Goal: Obtain resource: Download file/media

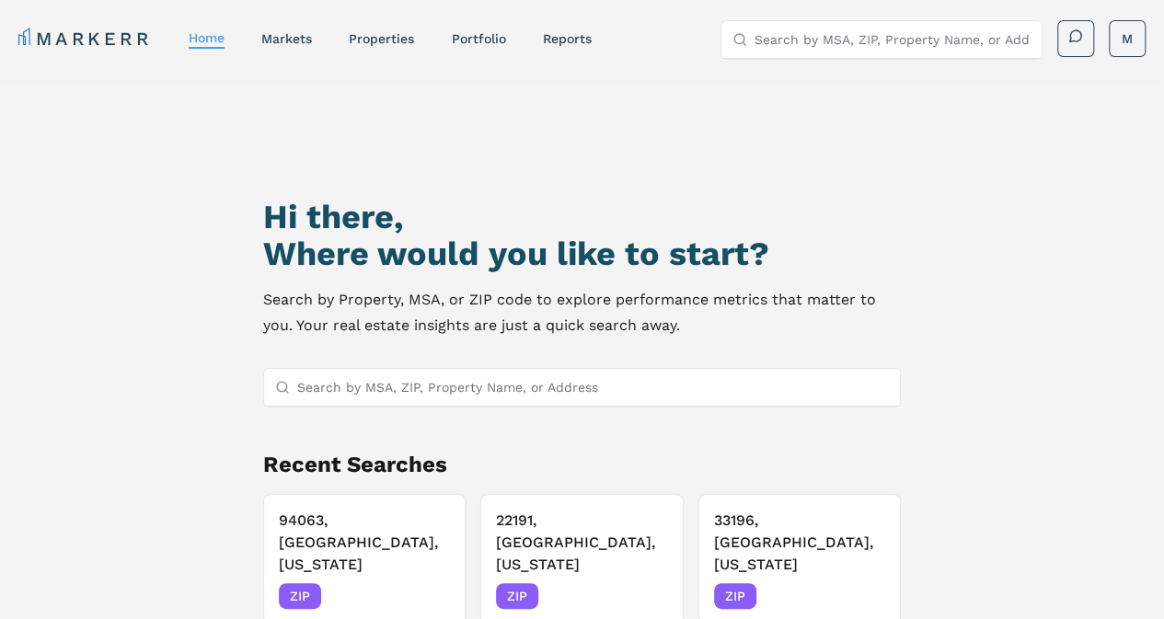
click at [403, 380] on input "Search by MSA, ZIP, Property Name, or Address" at bounding box center [593, 387] width 593 height 37
paste input "6"
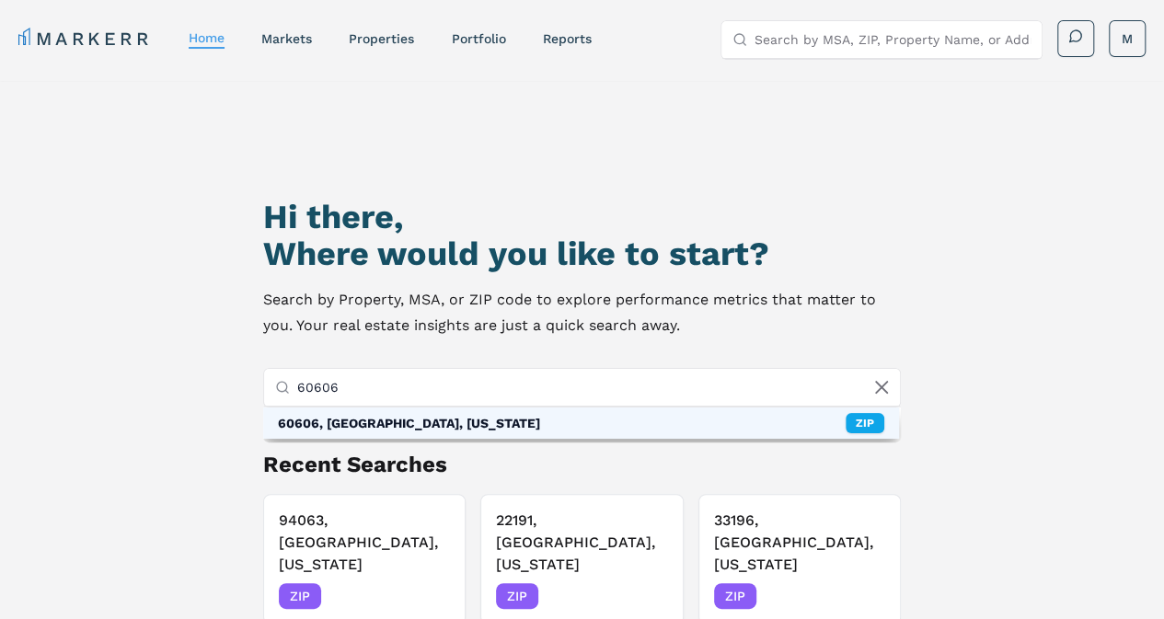
type input "60606"
click at [558, 421] on div "60606, [GEOGRAPHIC_DATA], [US_STATE] ZIP" at bounding box center [581, 423] width 637 height 31
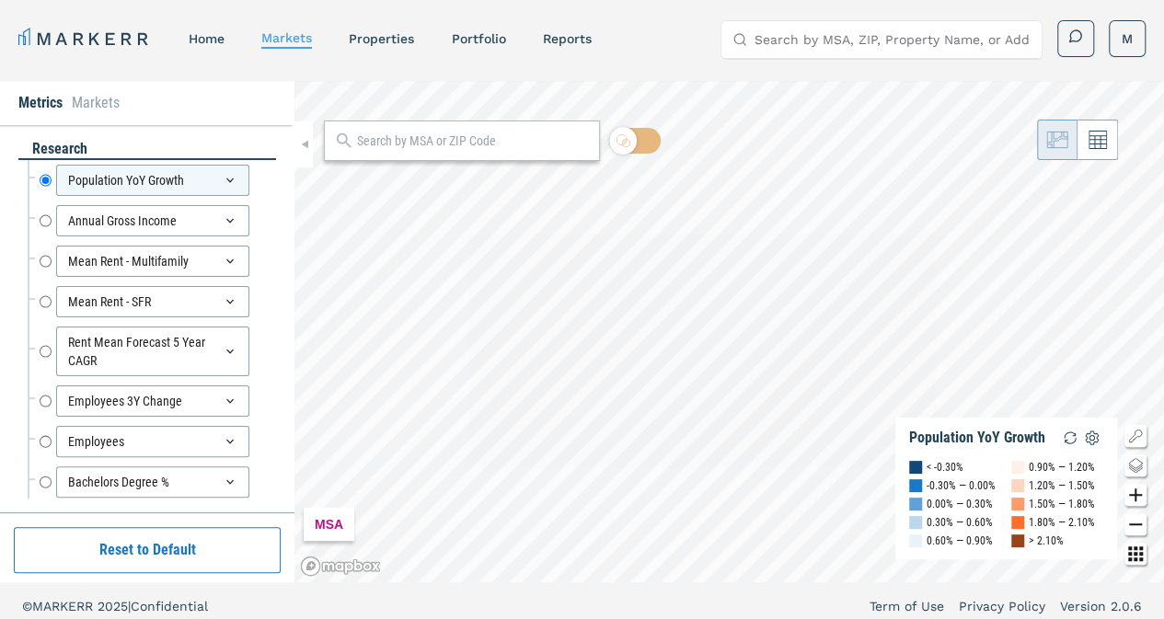
click at [498, 149] on input "text" at bounding box center [473, 141] width 233 height 19
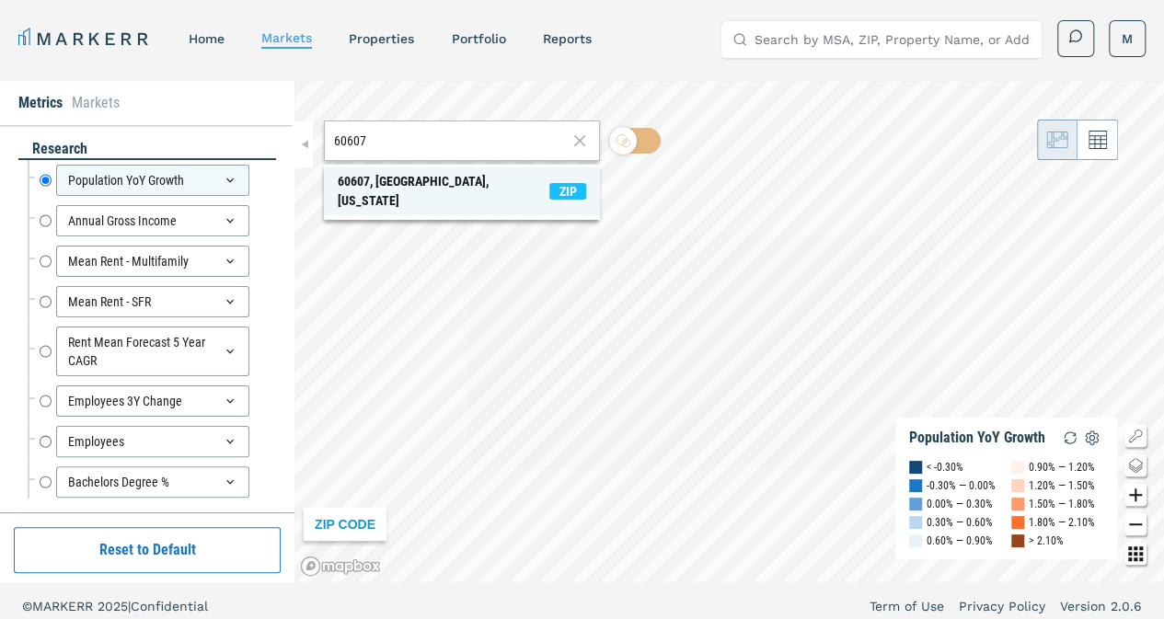
type input "60607"
click at [460, 174] on span "60607, [GEOGRAPHIC_DATA], [US_STATE] ZIP" at bounding box center [462, 191] width 276 height 48
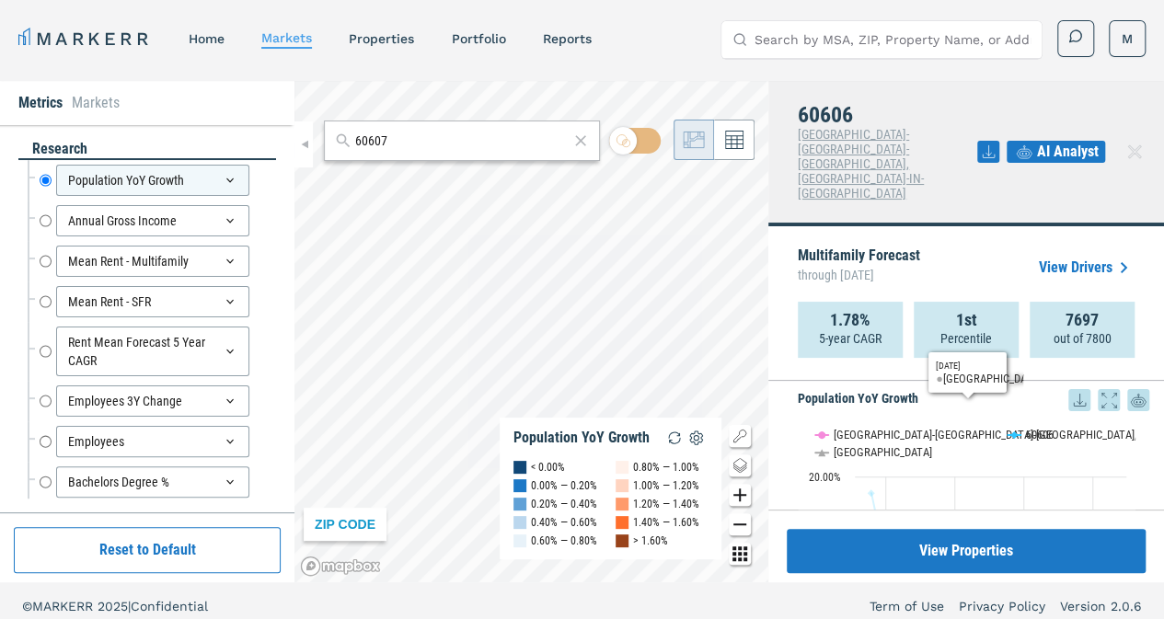
scroll to position [232, 0]
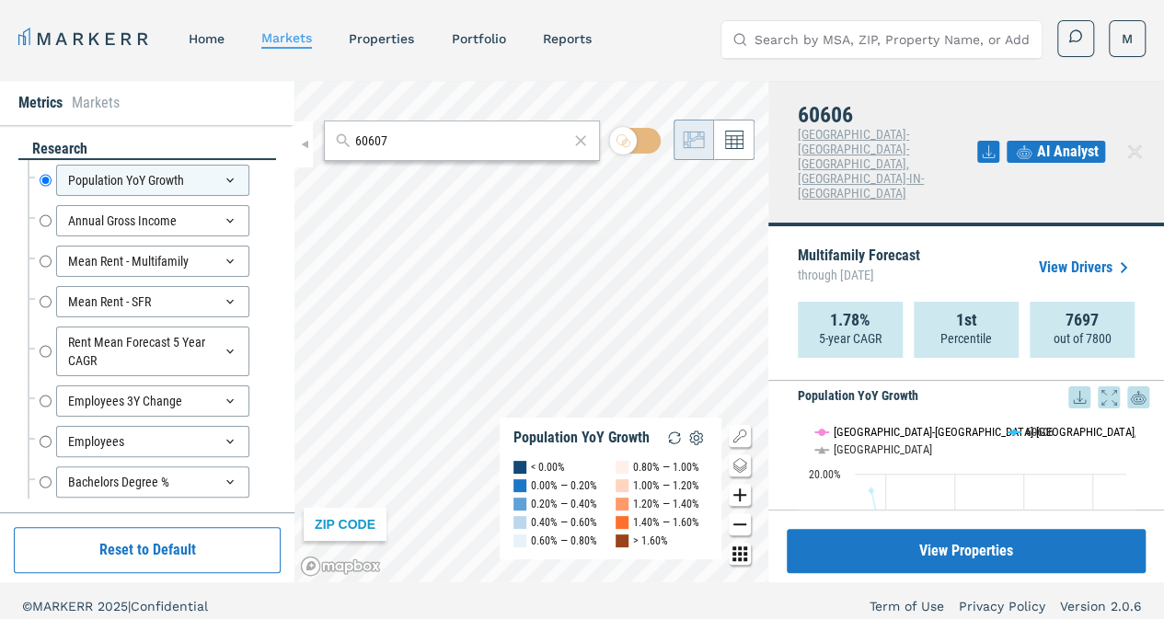
click at [853, 425] on text "[GEOGRAPHIC_DATA]-[GEOGRAPHIC_DATA]-[GEOGRAPHIC_DATA], [GEOGRAPHIC_DATA]-IN-[GE…" at bounding box center [1093, 432] width 519 height 14
click at [834, 443] on button "Show USA" at bounding box center [834, 450] width 38 height 14
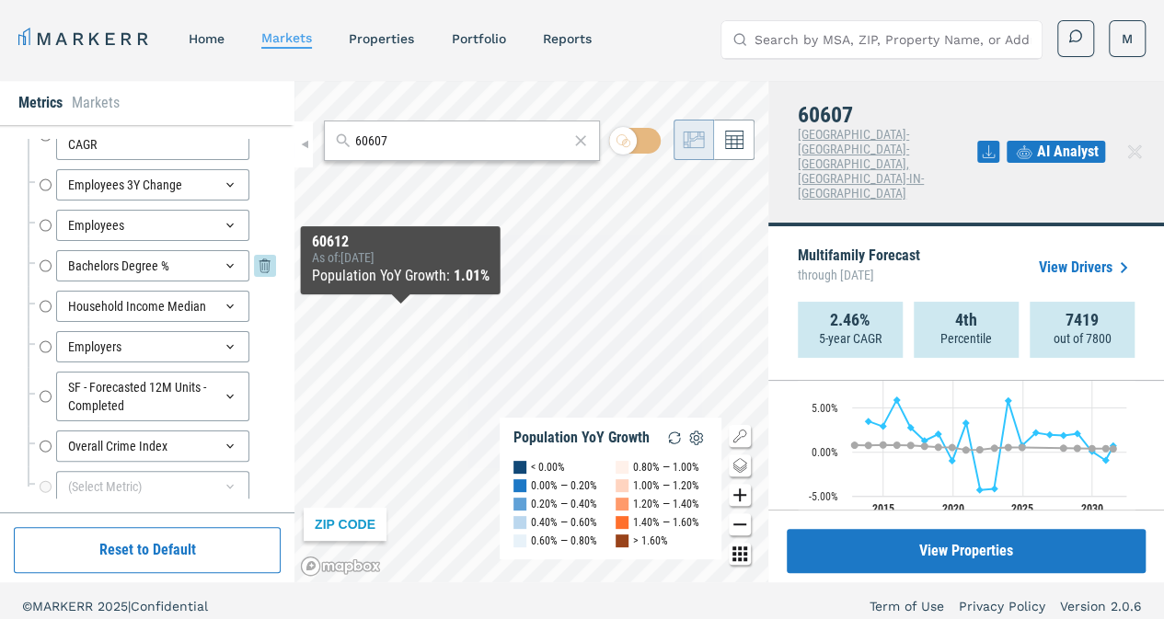
scroll to position [228, 0]
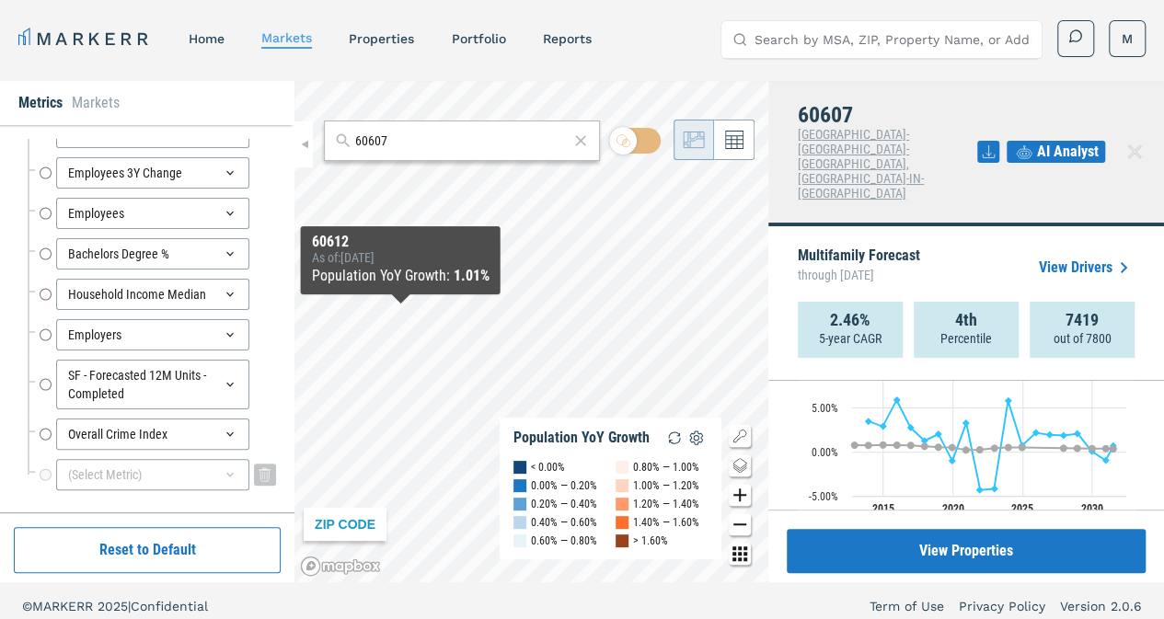
click at [148, 466] on div "(Select Metric)" at bounding box center [152, 474] width 193 height 31
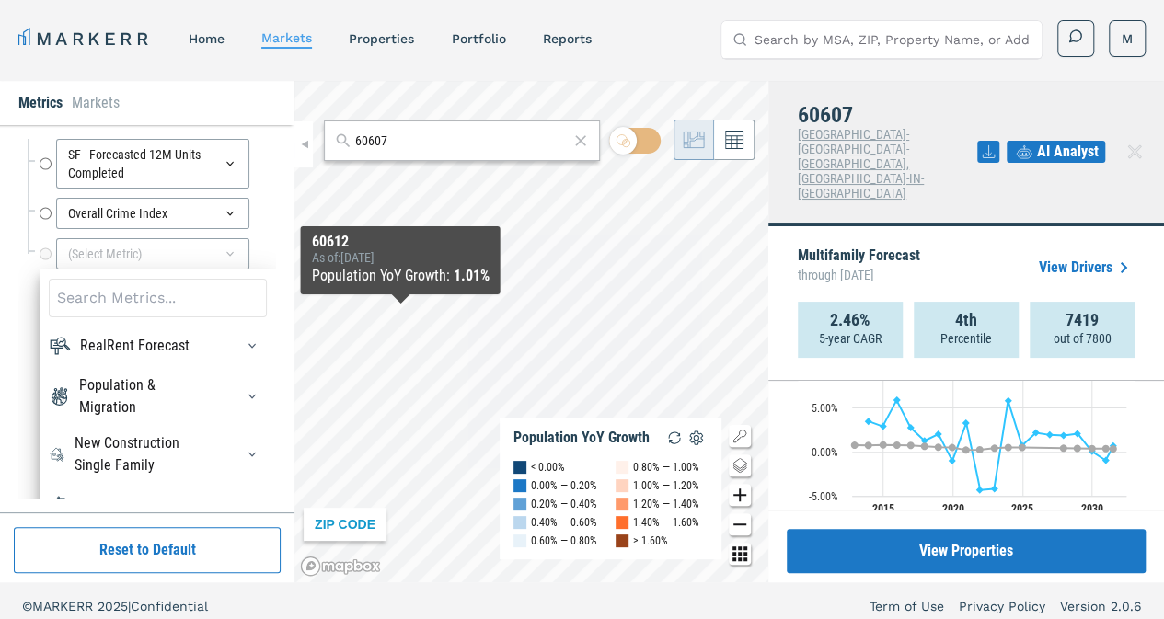
scroll to position [447, 0]
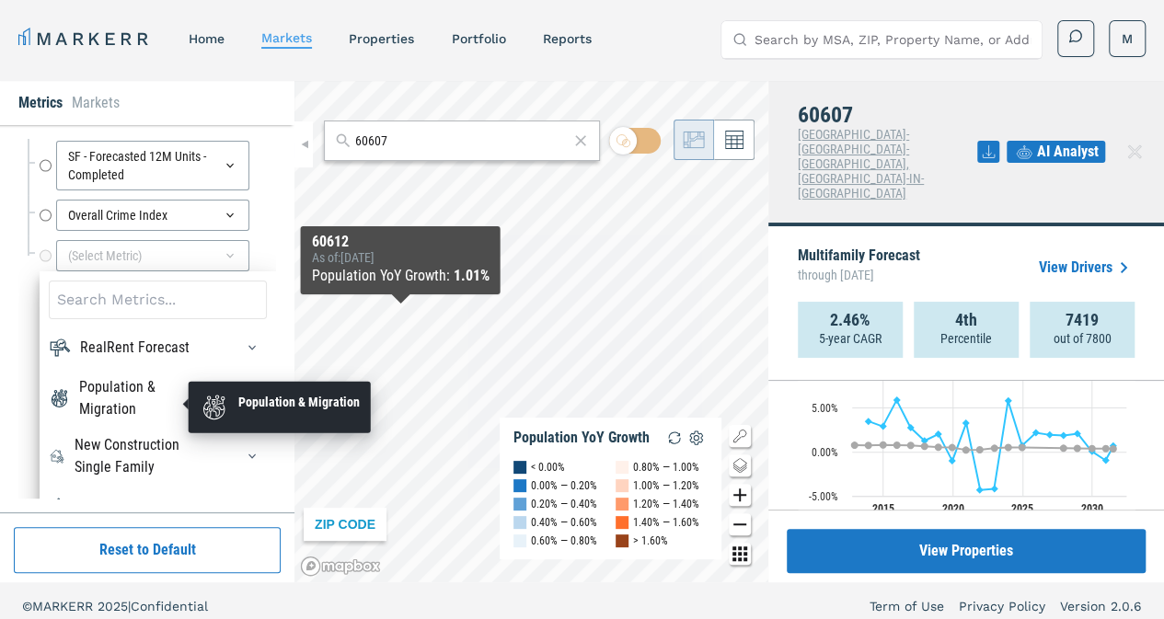
click at [144, 398] on div "Population & Migration" at bounding box center [145, 398] width 132 height 44
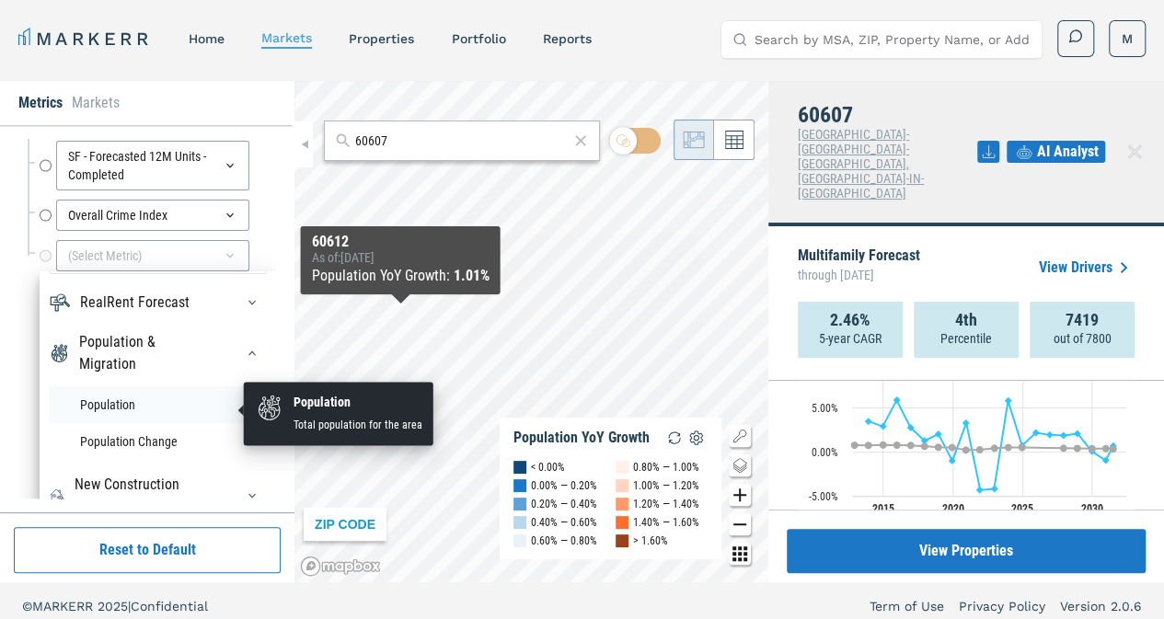
click at [106, 417] on li "Population" at bounding box center [158, 404] width 218 height 37
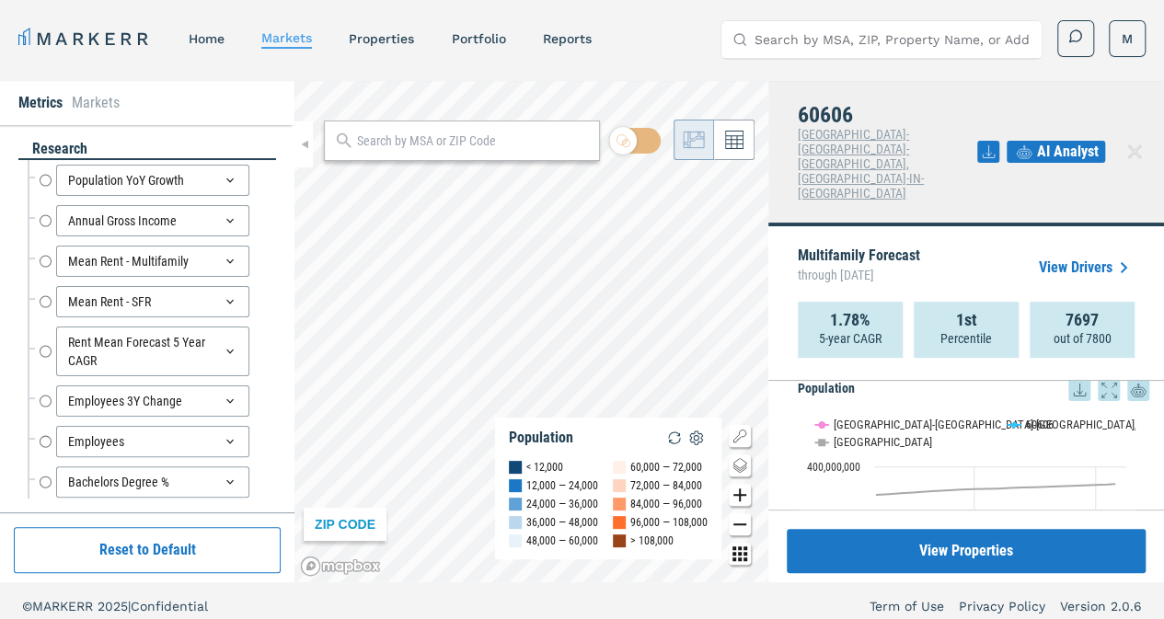
scroll to position [3377, 0]
click at [922, 416] on text "[GEOGRAPHIC_DATA]-[GEOGRAPHIC_DATA]-[GEOGRAPHIC_DATA], [GEOGRAPHIC_DATA]-IN-[GE…" at bounding box center [1093, 423] width 519 height 14
click at [840, 433] on button "Show USA" at bounding box center [834, 440] width 38 height 14
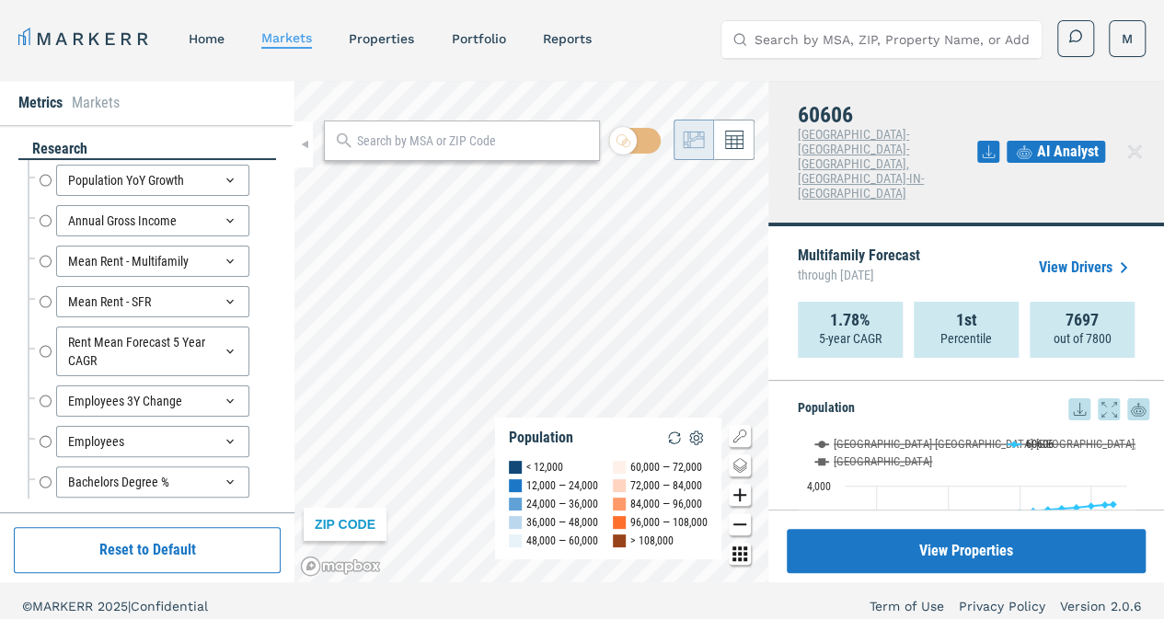
scroll to position [3355, 0]
click at [1074, 403] on icon at bounding box center [1080, 409] width 12 height 12
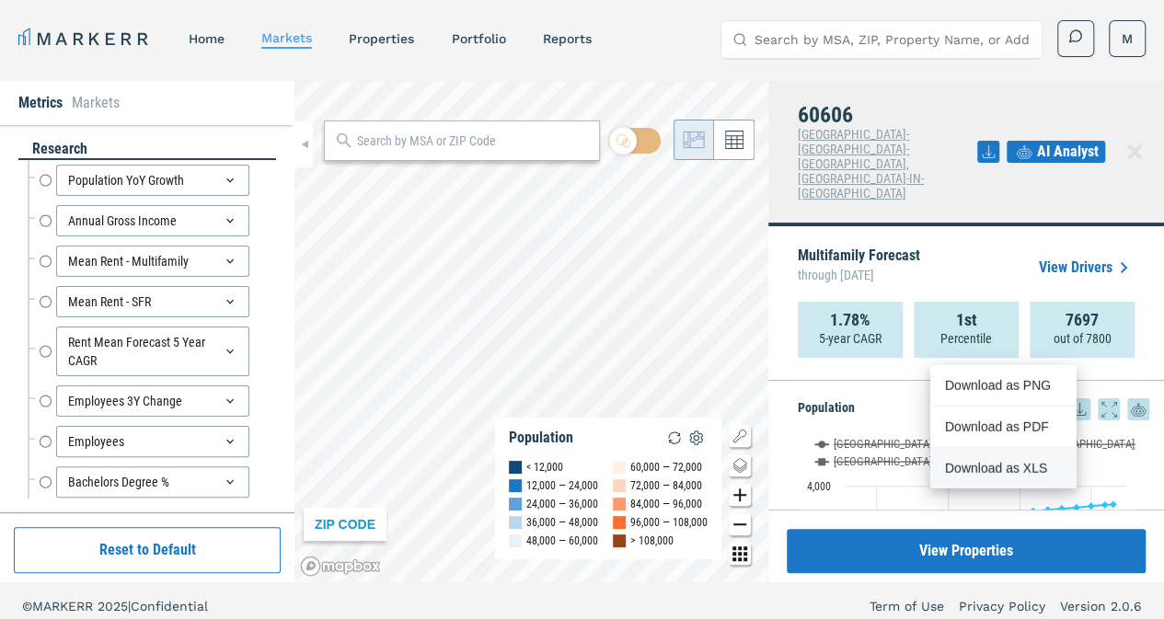
click at [971, 475] on div "Download as XLS" at bounding box center [997, 468] width 106 height 18
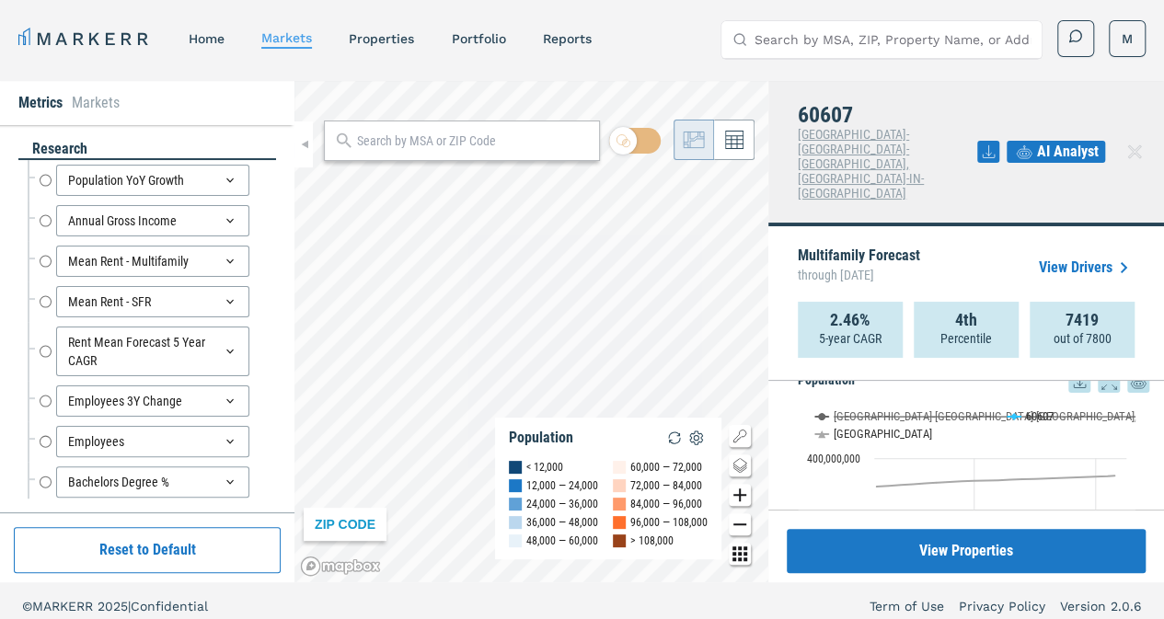
scroll to position [3384, 0]
click at [843, 426] on button "Show USA" at bounding box center [834, 433] width 38 height 14
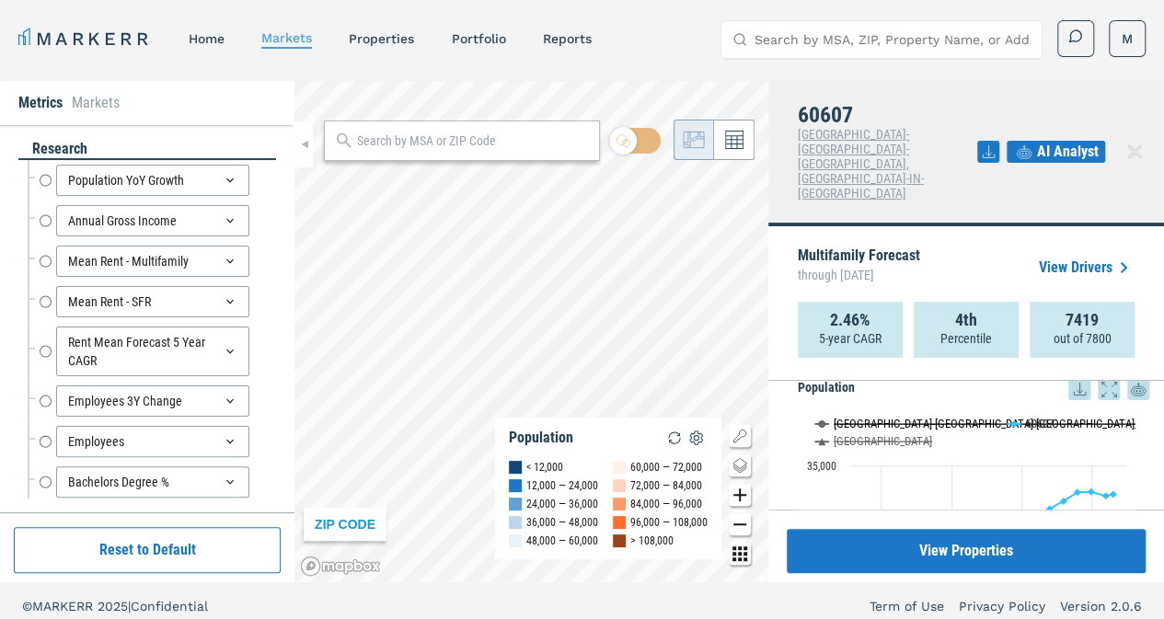
scroll to position [3375, 0]
click at [1068, 379] on icon at bounding box center [1079, 390] width 22 height 22
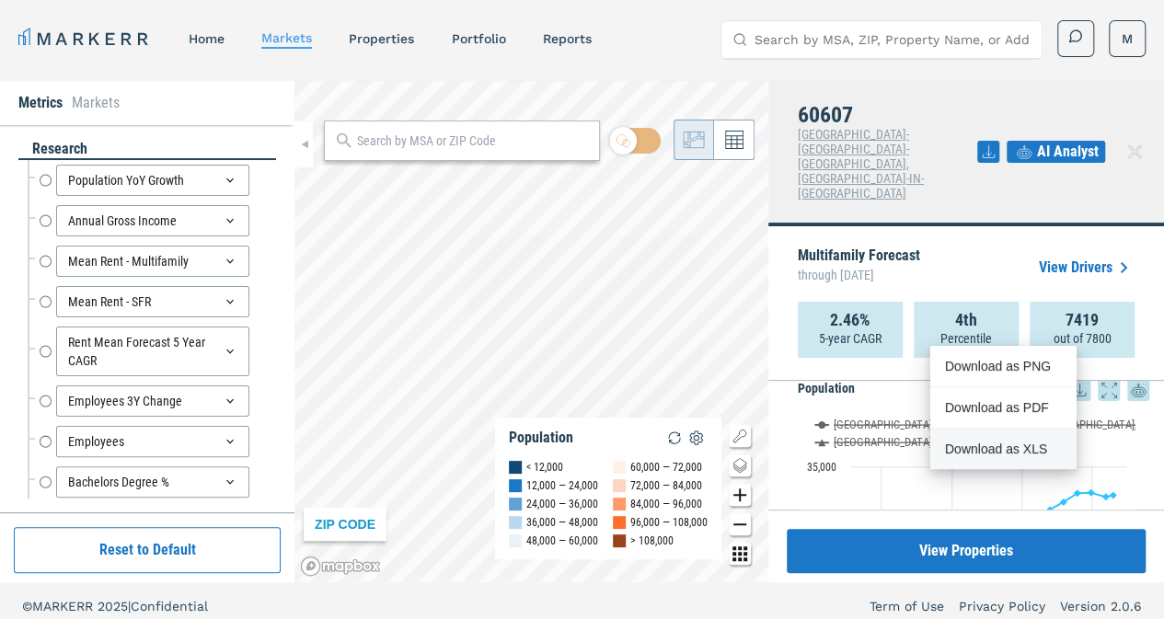
click at [974, 456] on div "Download as XLS" at bounding box center [997, 449] width 106 height 18
